Goal: Task Accomplishment & Management: Use online tool/utility

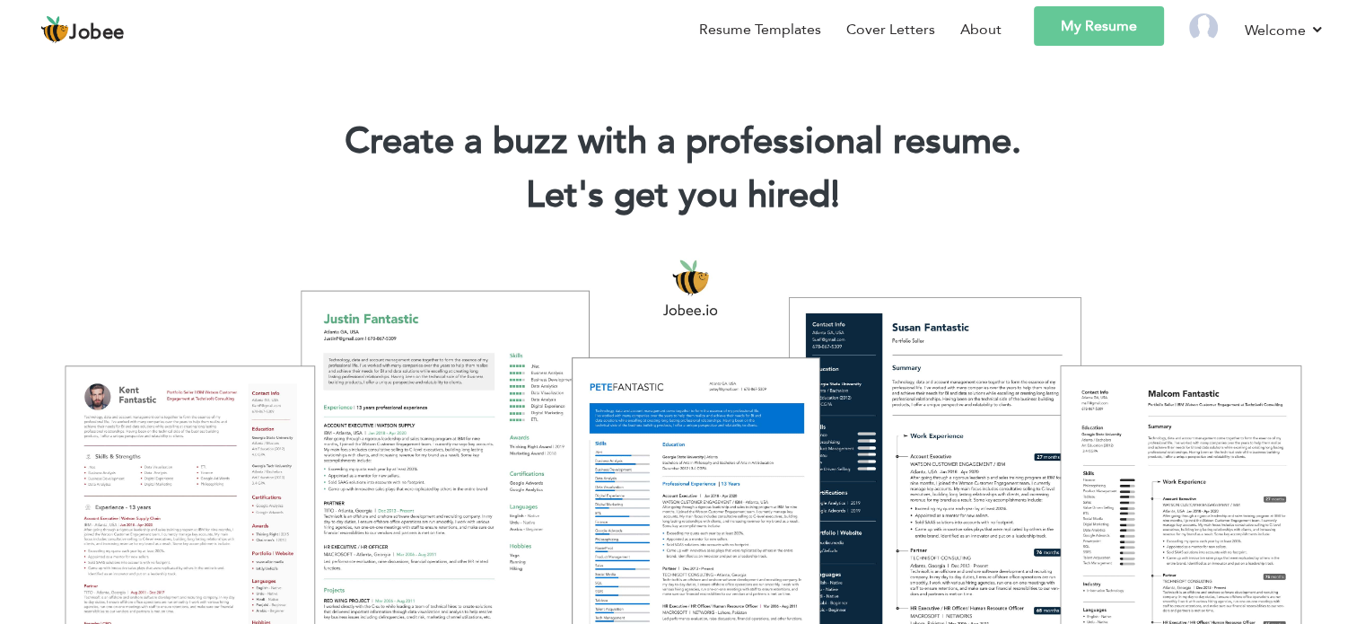
click at [1161, 112] on div "Create a buzz with a professional resume. Let's get you hired! |" at bounding box center [682, 161] width 1365 height 129
click at [783, 30] on link "Resume Templates" at bounding box center [760, 30] width 122 height 22
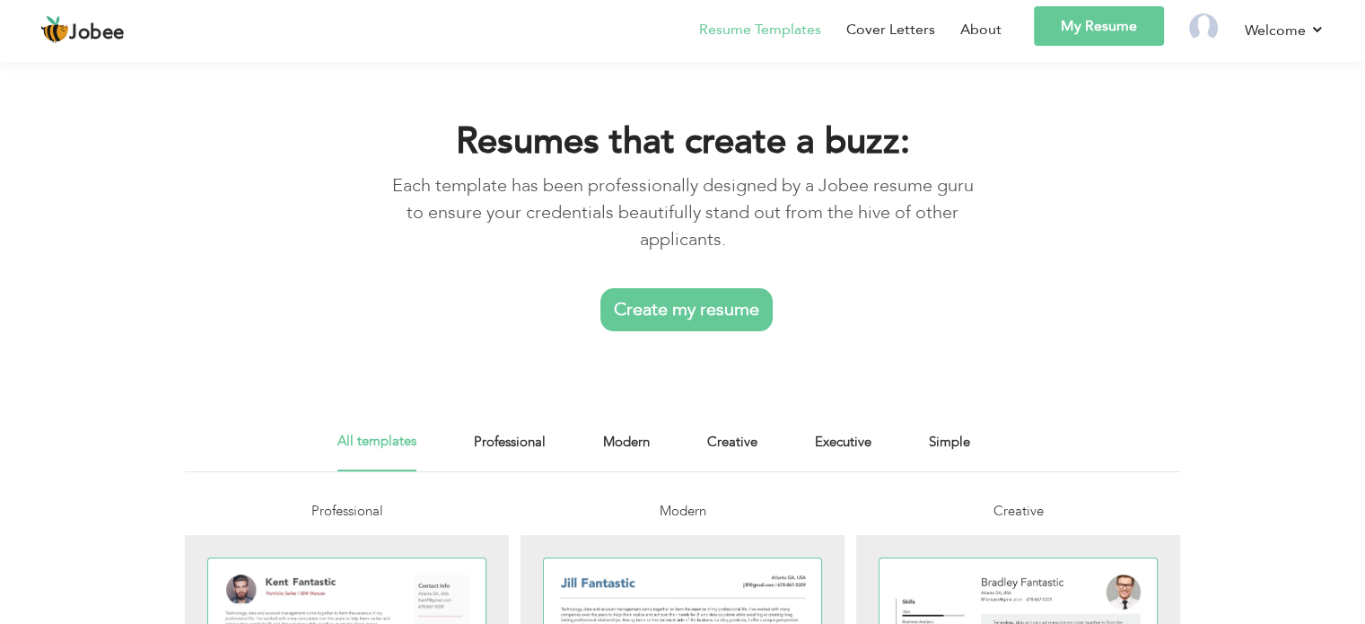
scroll to position [280, 0]
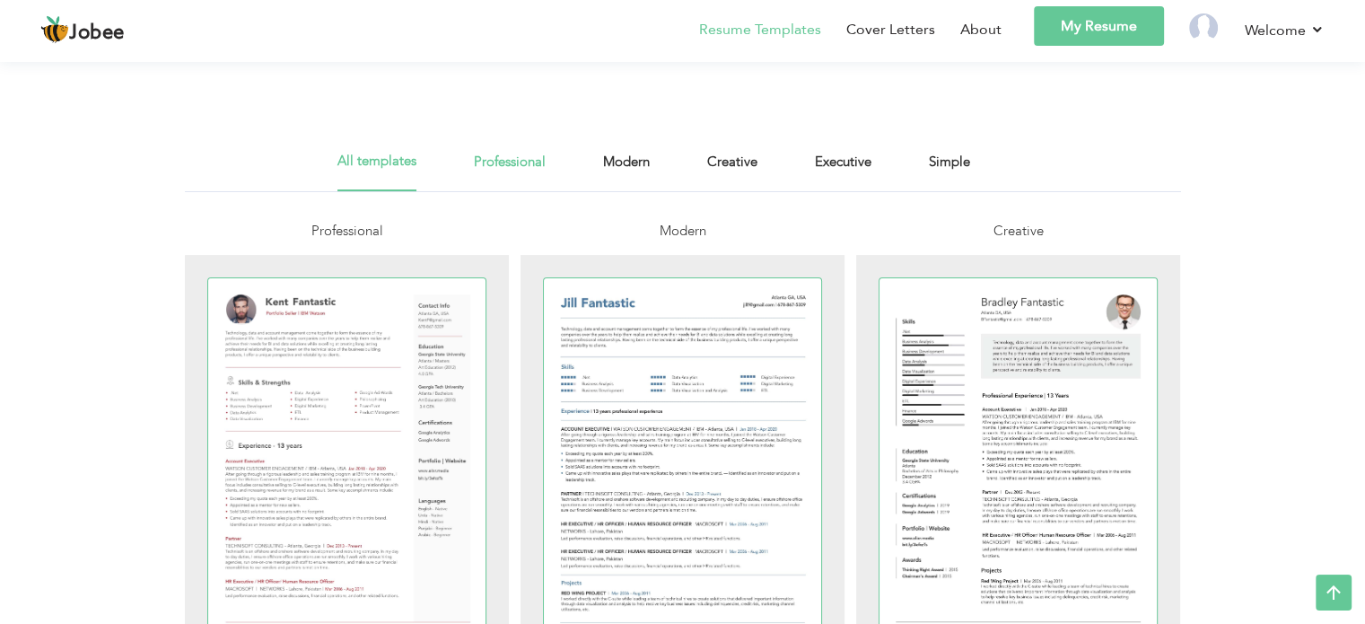
click at [508, 168] on link "Professional" at bounding box center [510, 171] width 72 height 40
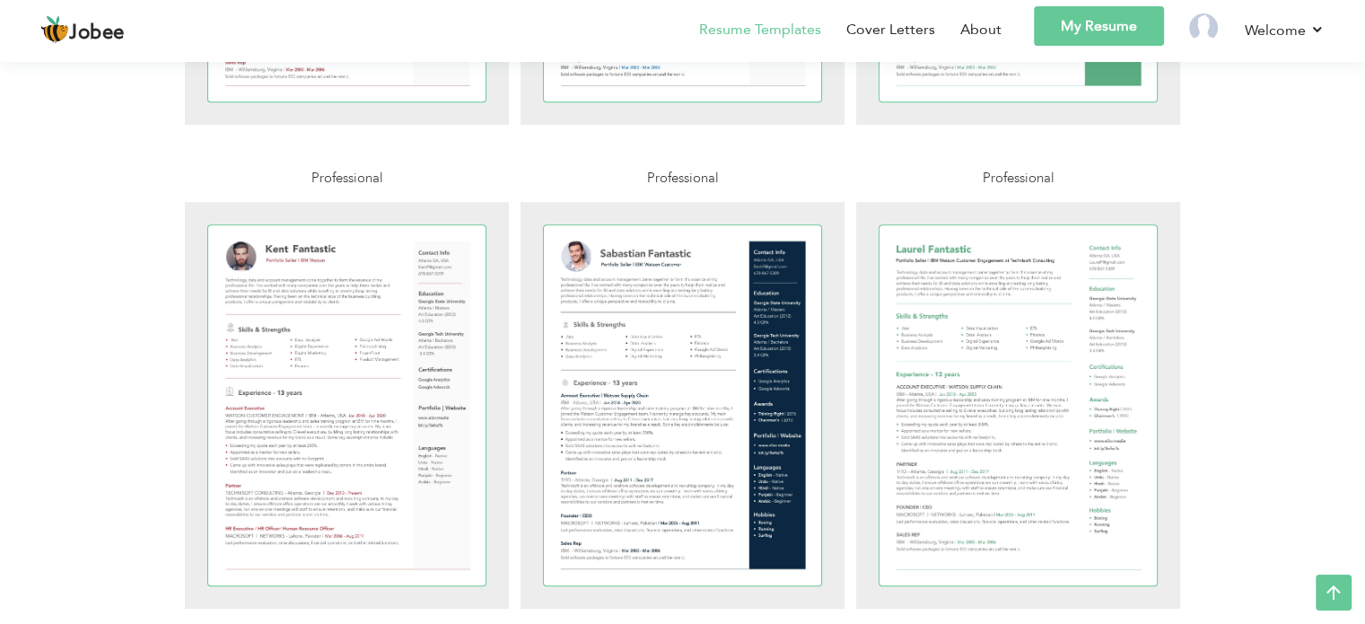
scroll to position [767, 0]
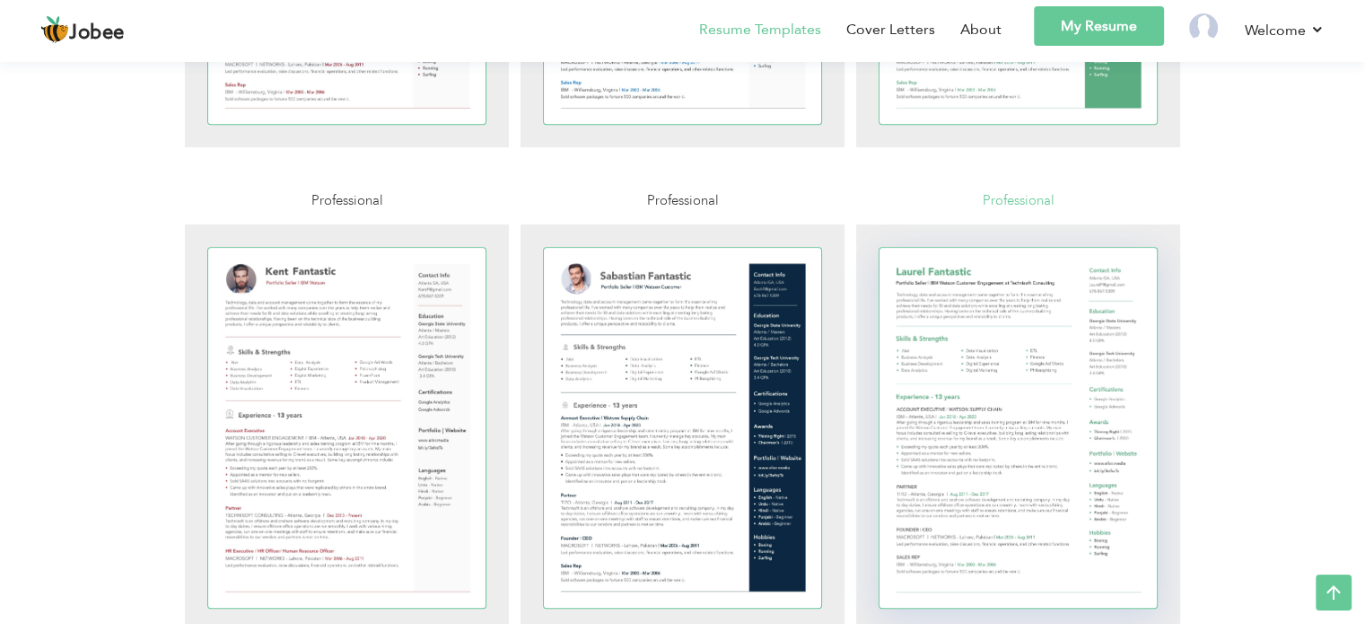
click at [1020, 333] on div at bounding box center [1019, 428] width 278 height 360
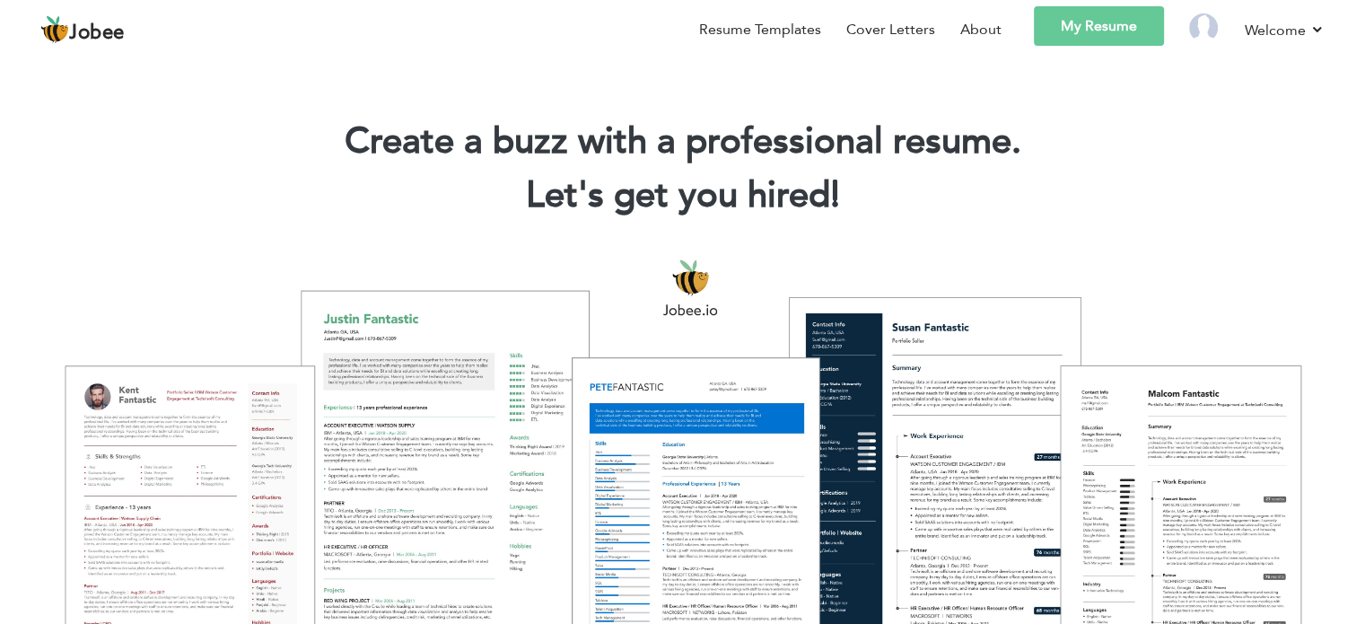
click at [1130, 24] on link "My Resume" at bounding box center [1099, 25] width 130 height 39
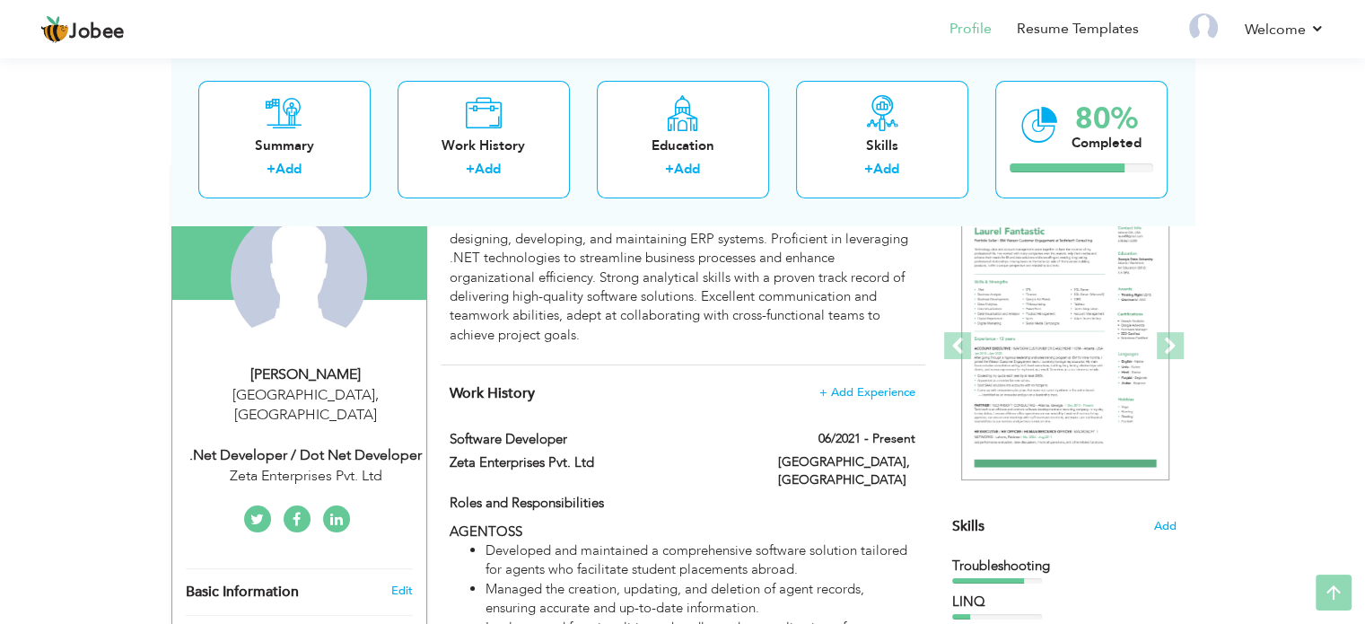
scroll to position [176, 0]
click at [962, 336] on span at bounding box center [957, 343] width 27 height 27
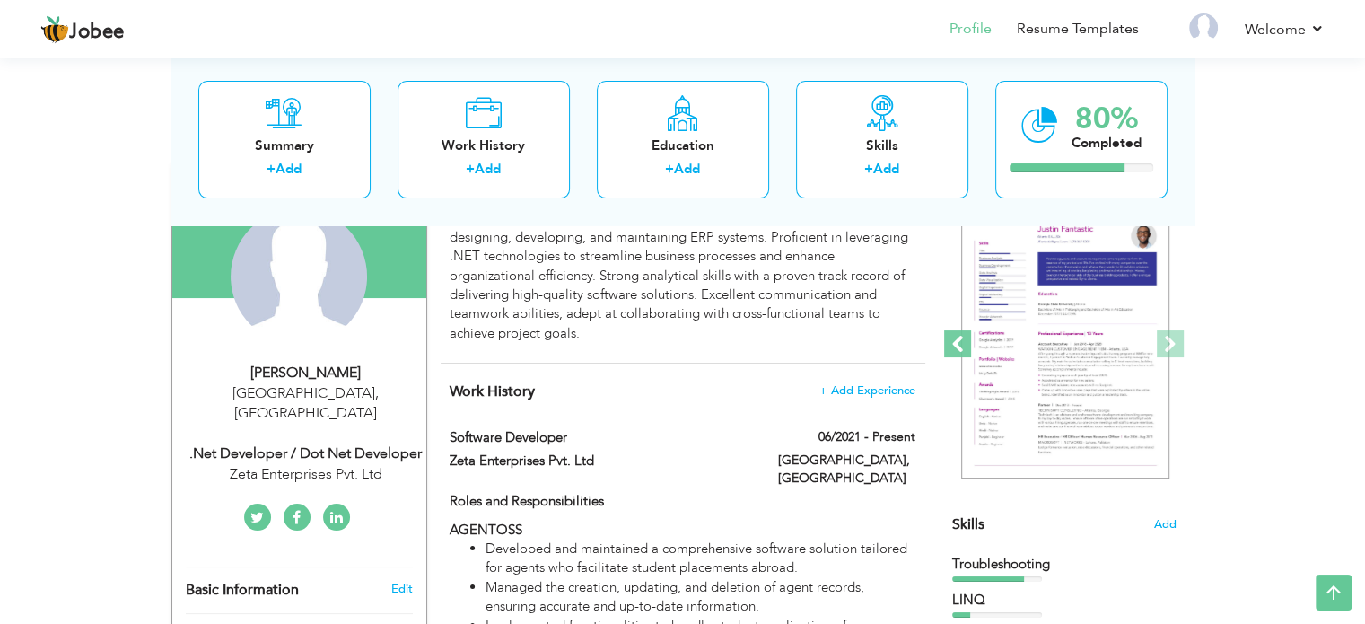
click at [962, 336] on span at bounding box center [957, 343] width 27 height 27
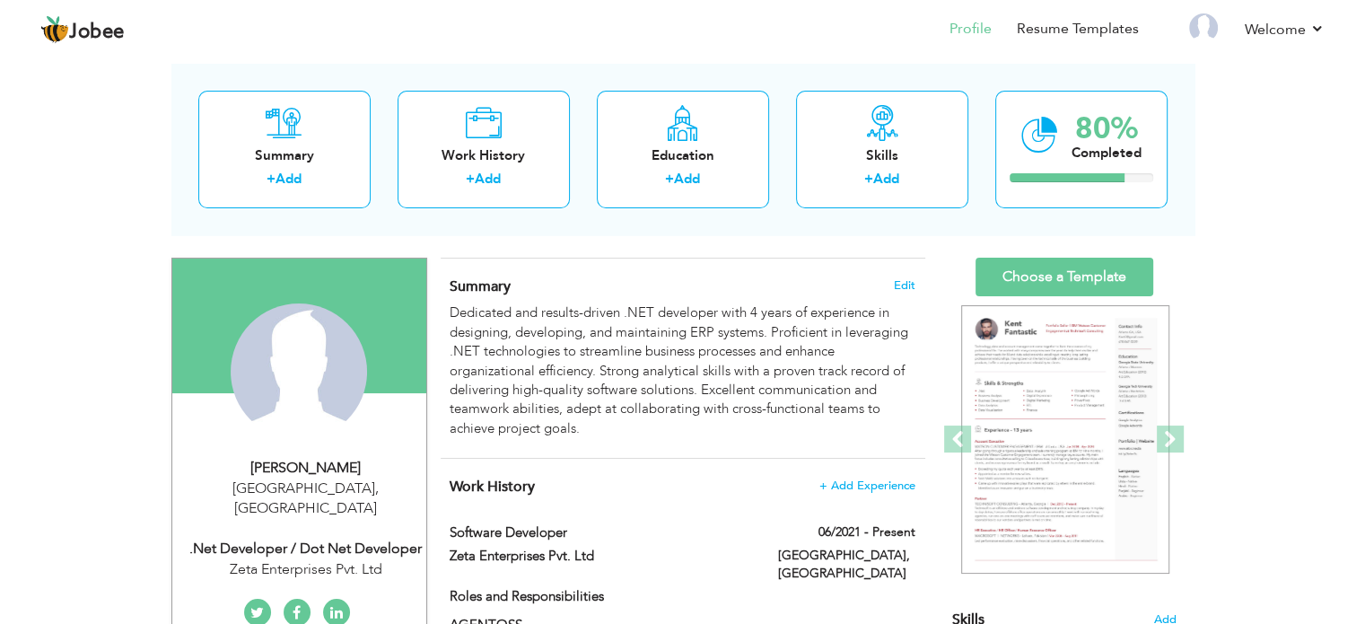
scroll to position [89, 0]
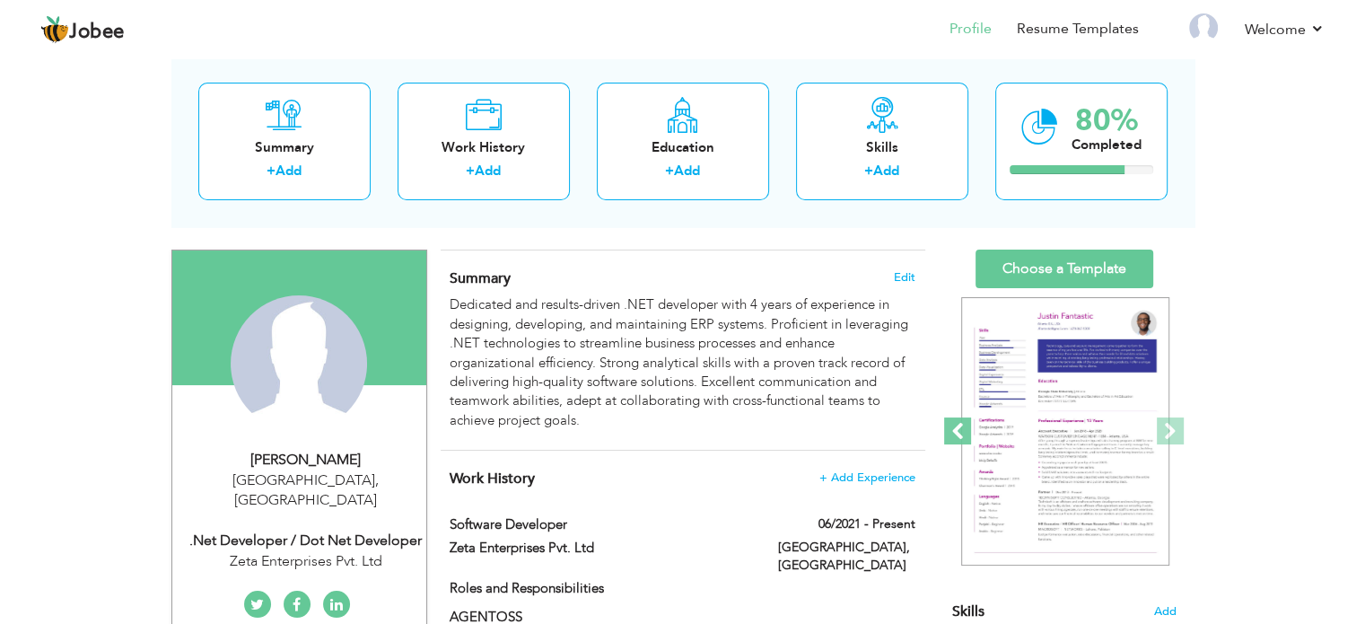
click at [959, 431] on span at bounding box center [957, 430] width 27 height 27
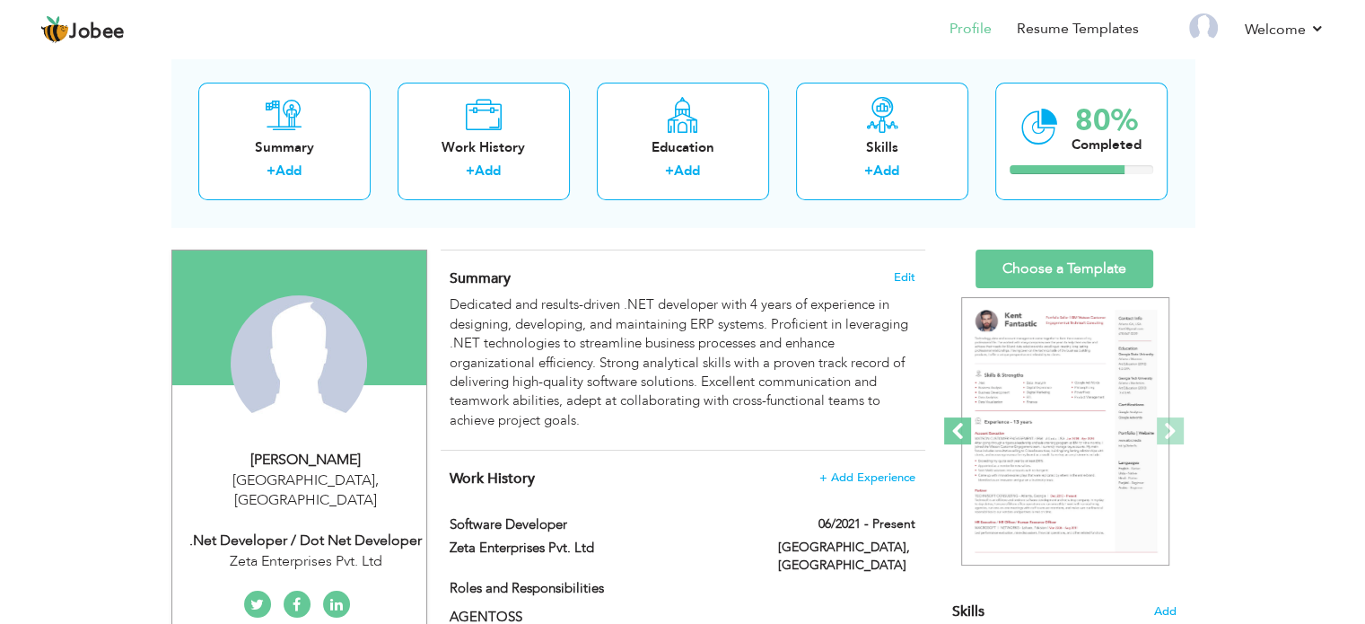
click at [959, 431] on span at bounding box center [957, 430] width 27 height 27
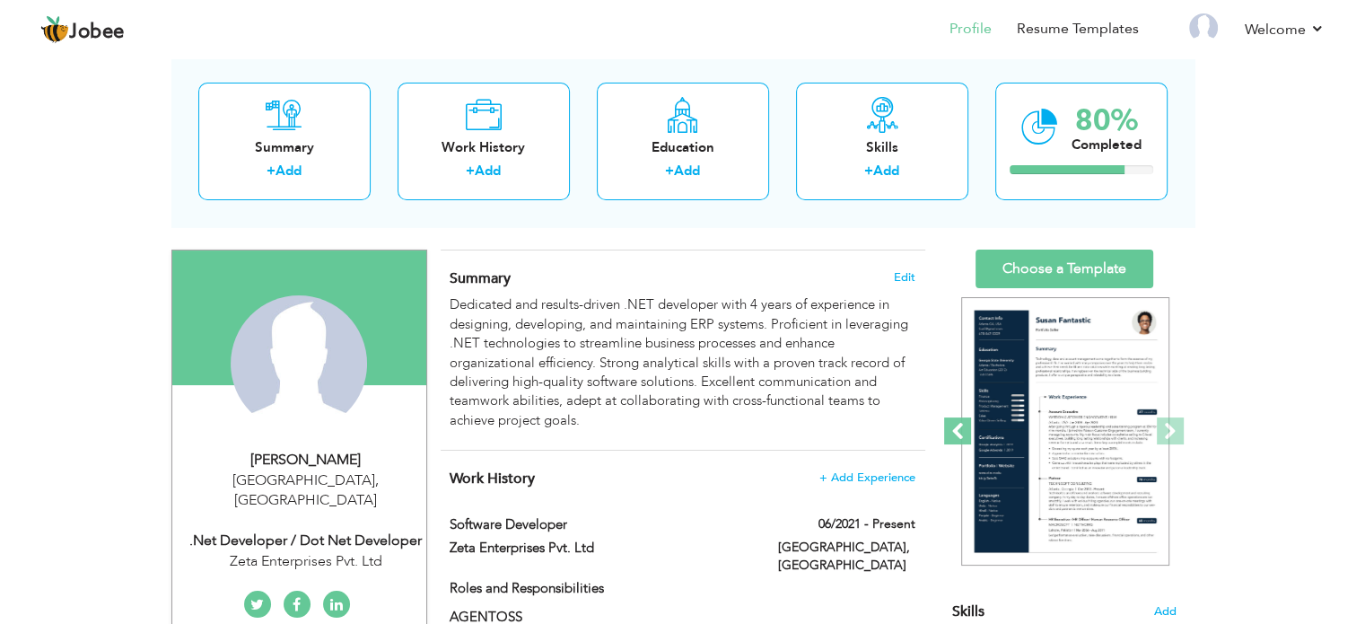
click at [959, 431] on span at bounding box center [957, 430] width 27 height 27
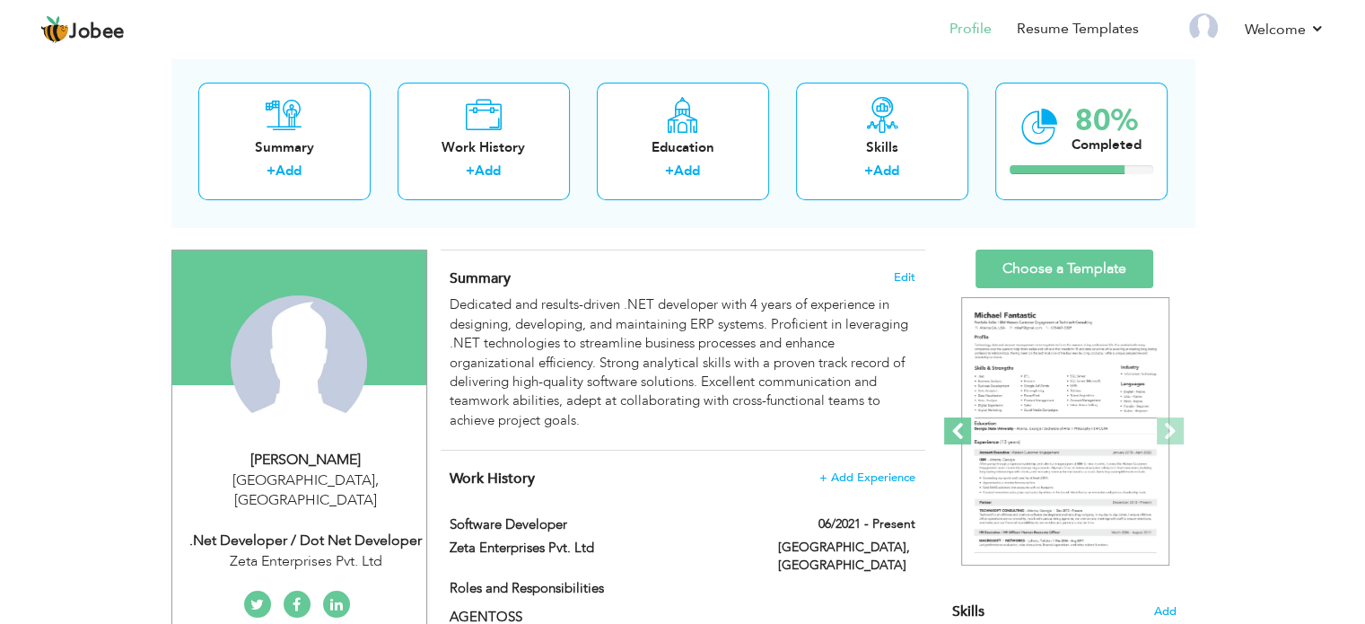
click at [959, 431] on span at bounding box center [957, 430] width 27 height 27
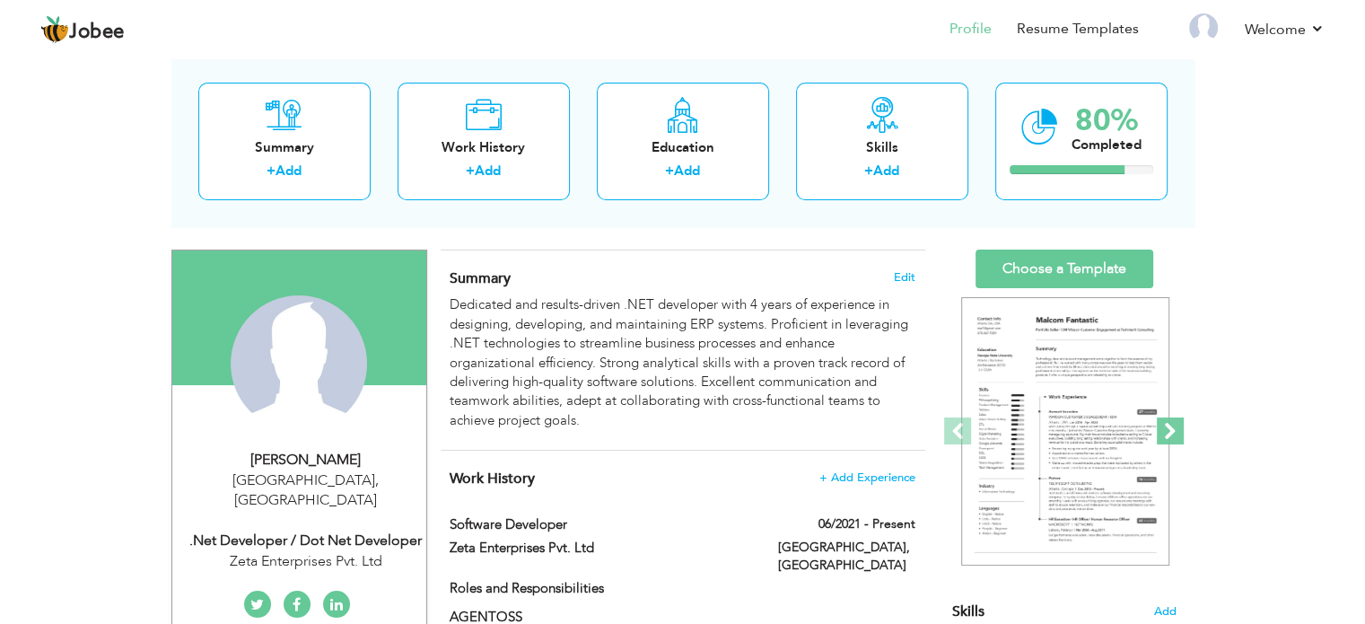
click at [1177, 423] on span at bounding box center [1170, 430] width 27 height 27
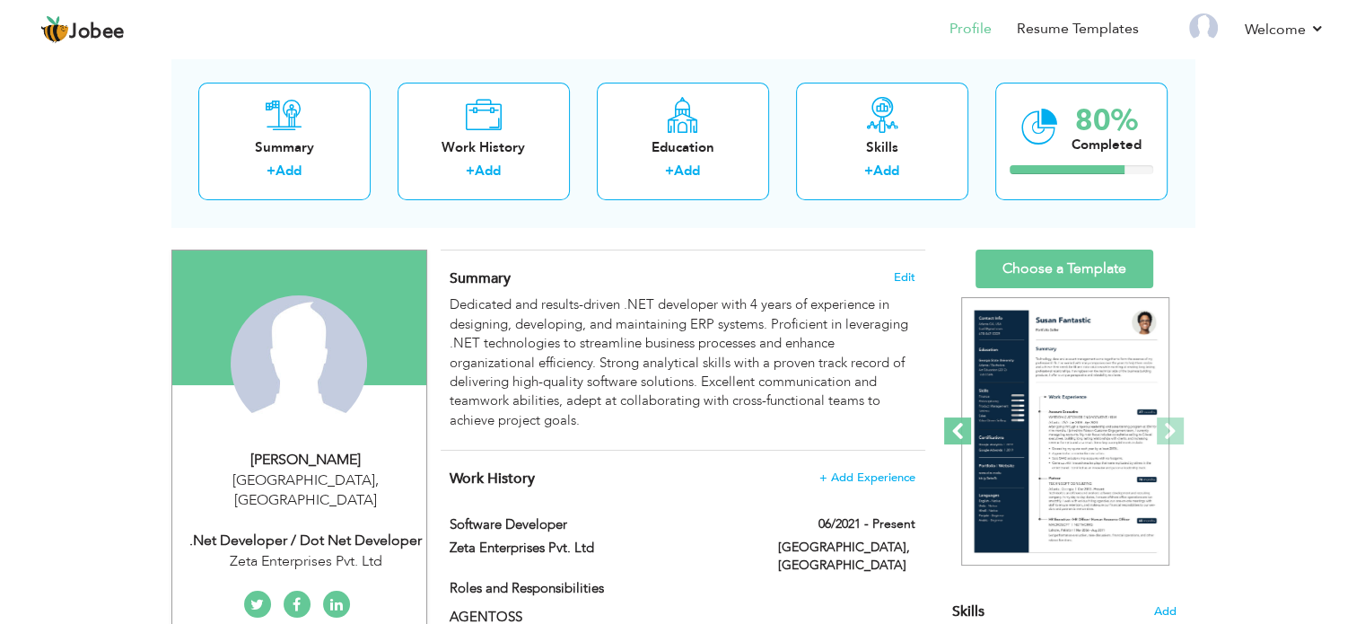
click at [950, 419] on span at bounding box center [957, 430] width 27 height 27
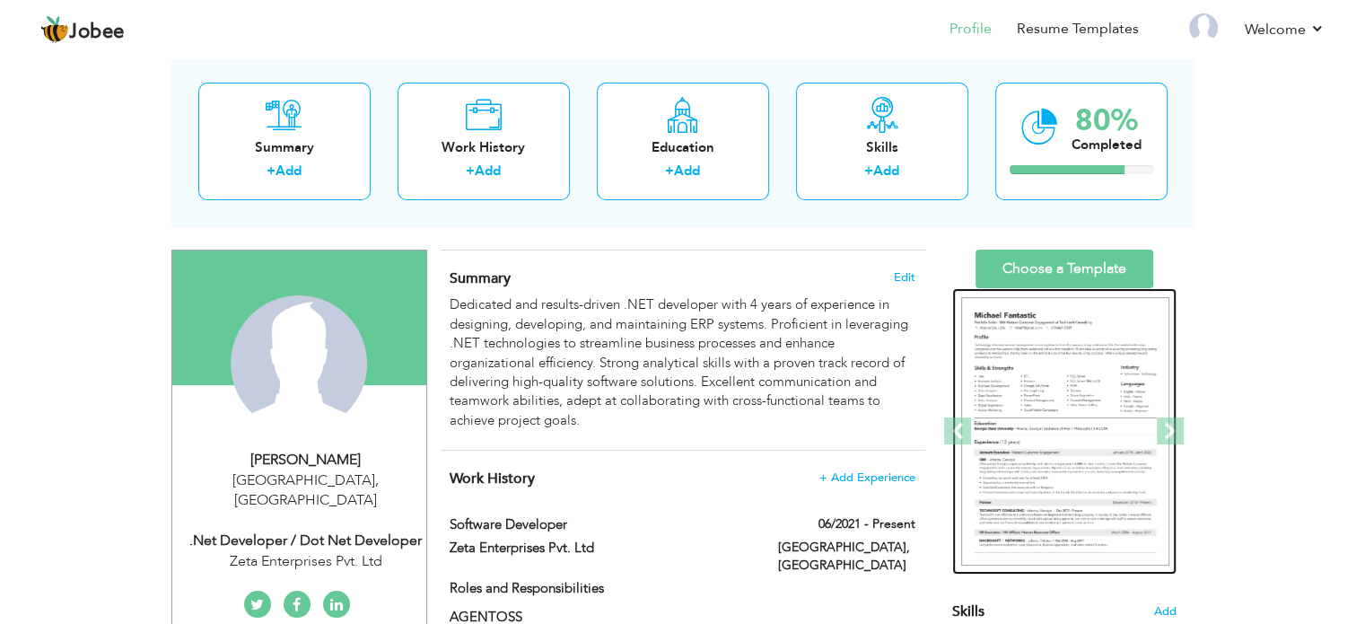
click at [1077, 416] on img at bounding box center [1065, 431] width 208 height 269
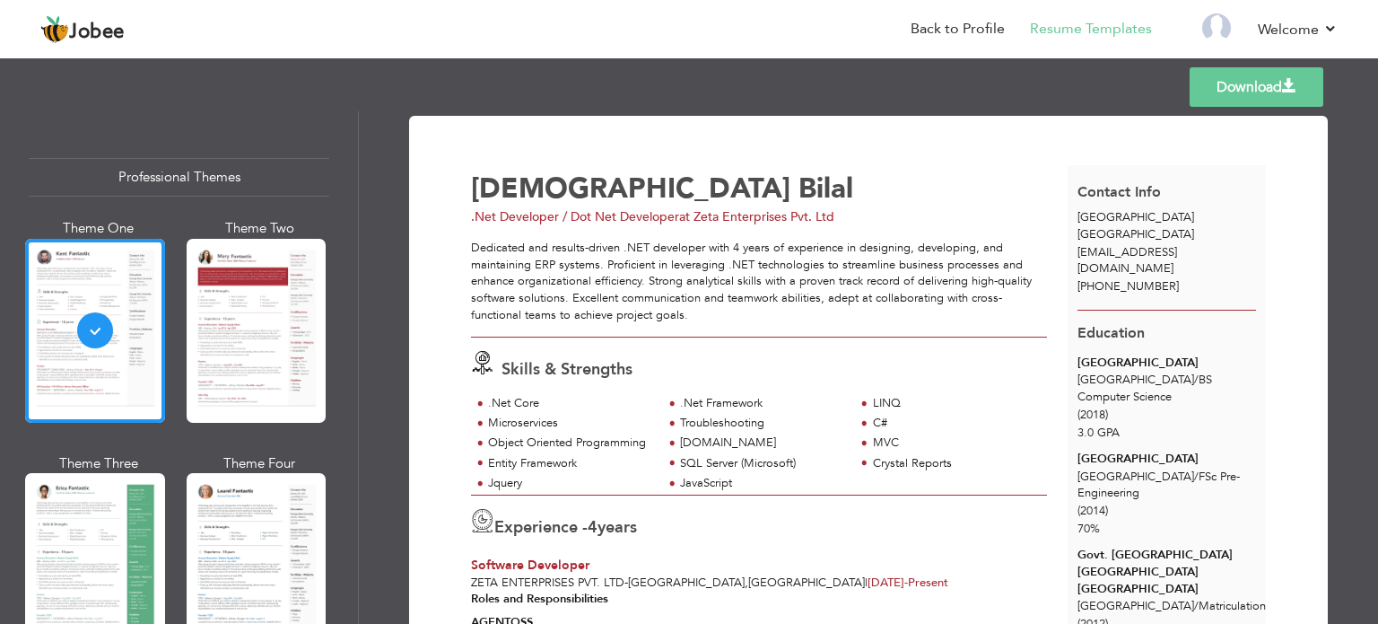
click at [1261, 86] on link "Download" at bounding box center [1257, 86] width 134 height 39
